Goal: Find specific page/section: Find specific page/section

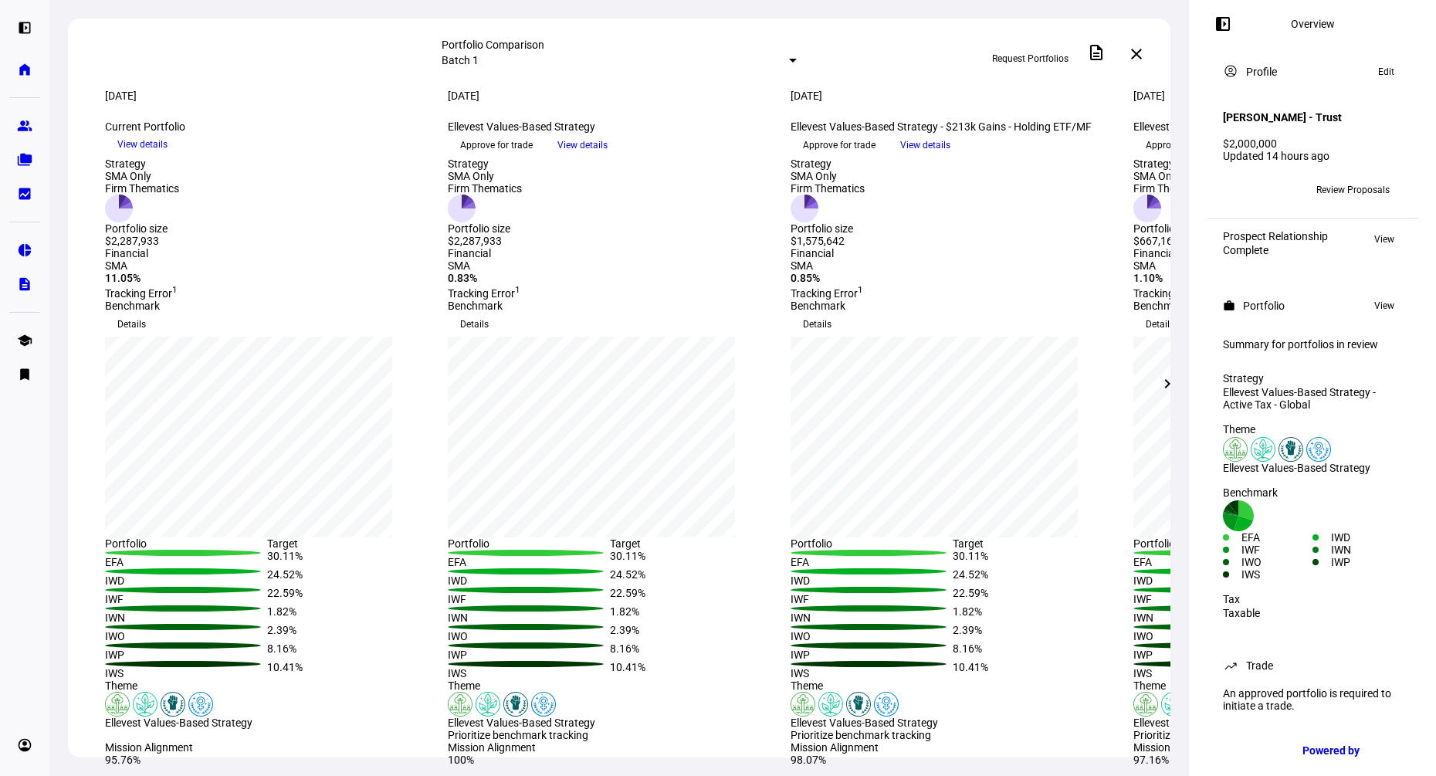
click at [1170, 382] on mat-icon "chevron_right" at bounding box center [1167, 383] width 19 height 19
